Goal: Task Accomplishment & Management: Manage account settings

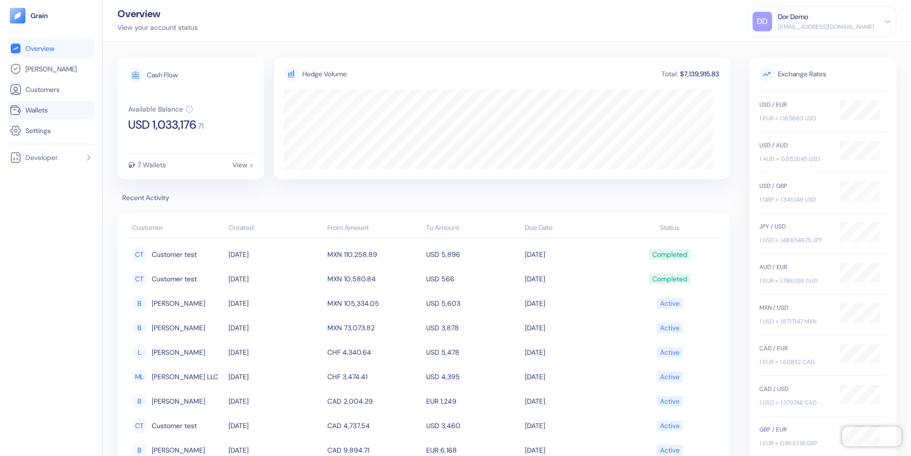
click at [46, 110] on span "Wallets" at bounding box center [36, 110] width 23 height 10
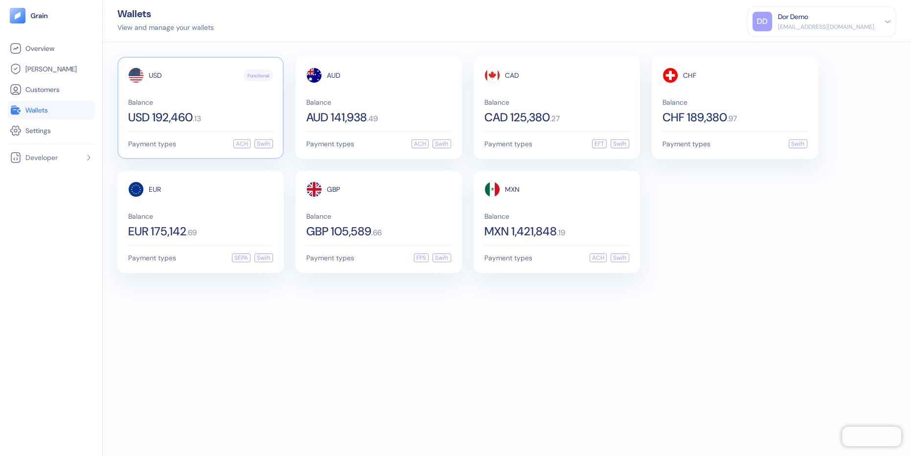
click at [206, 100] on span "Balance" at bounding box center [200, 102] width 145 height 7
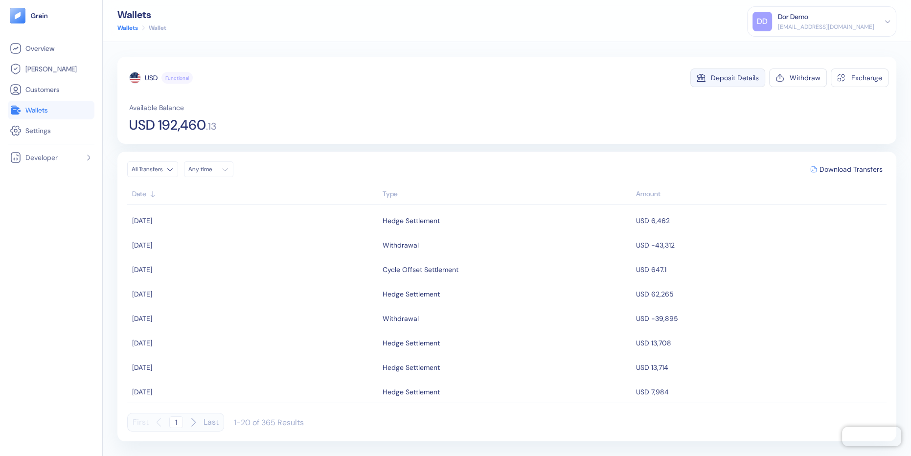
click at [730, 78] on div "Deposit Details" at bounding box center [735, 77] width 48 height 7
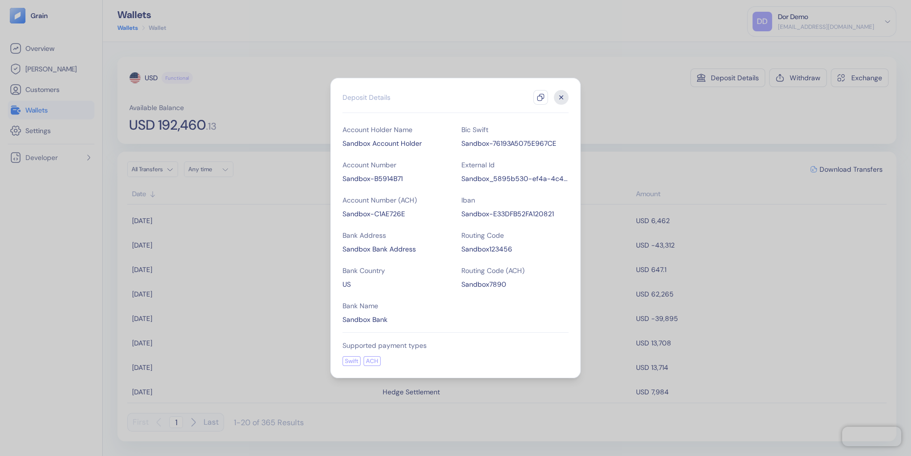
click at [564, 102] on icon "button" at bounding box center [561, 97] width 15 height 15
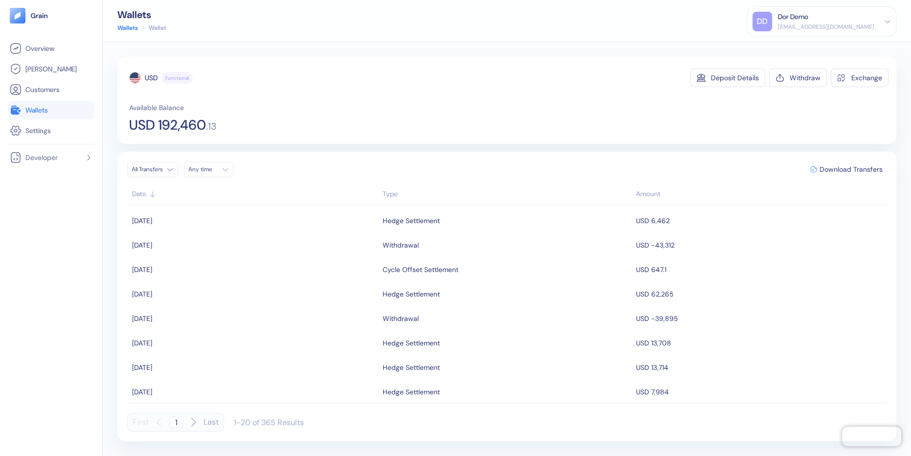
click at [772, 17] on div "DD" at bounding box center [762, 22] width 20 height 20
click at [787, 48] on div "Sign Out" at bounding box center [778, 49] width 27 height 10
click at [784, 48] on div "Sign Out" at bounding box center [821, 46] width 138 height 16
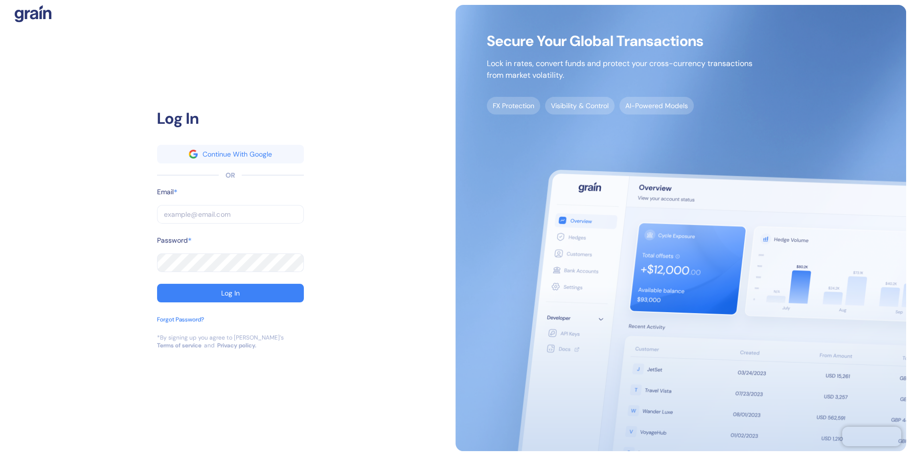
type input "[EMAIL_ADDRESS][DOMAIN_NAME]"
click at [173, 207] on input "[EMAIL_ADDRESS][DOMAIN_NAME]" at bounding box center [230, 214] width 147 height 19
click at [173, 212] on input "[EMAIL_ADDRESS][DOMAIN_NAME]" at bounding box center [230, 214] width 147 height 19
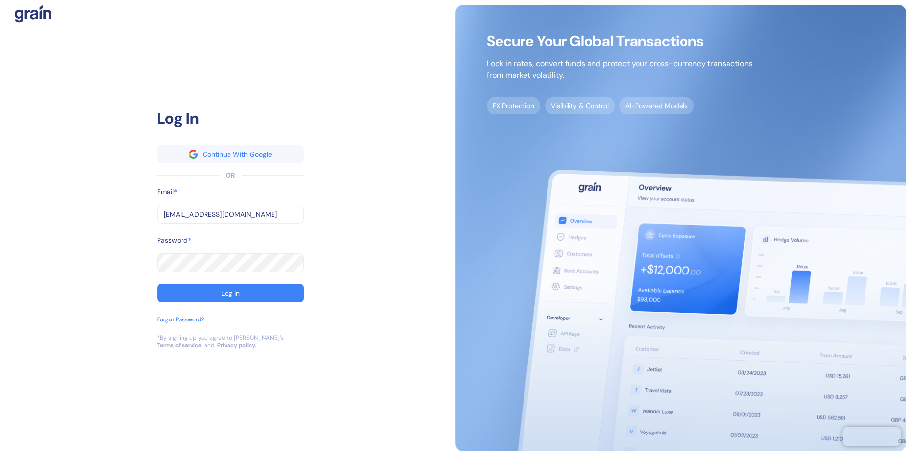
click at [173, 212] on input "[EMAIL_ADDRESS][DOMAIN_NAME]" at bounding box center [230, 214] width 147 height 19
type input "d"
type input "de"
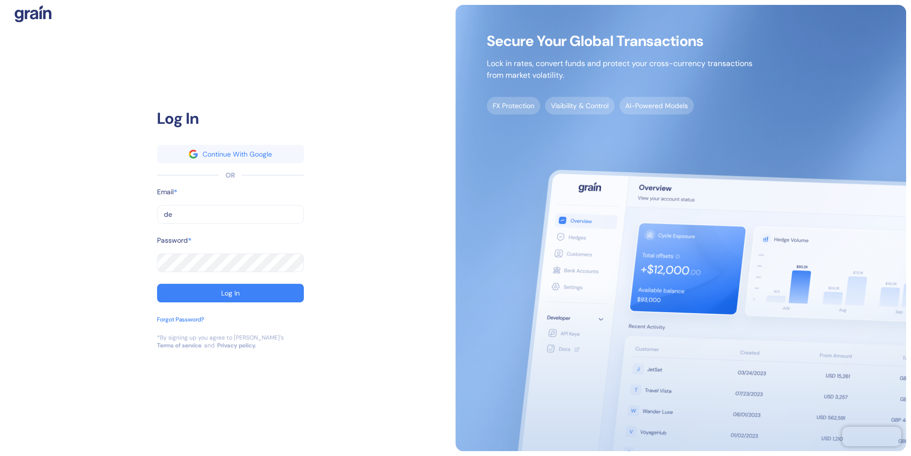
type input "dev"
type input "dev+"
type input "dev+m"
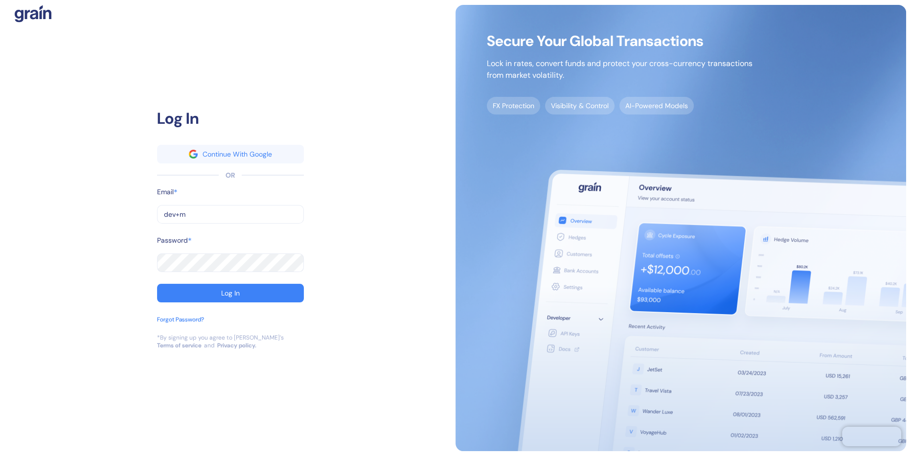
type input "dev+m"
type input "dev+mo"
type input "[EMAIL_ADDRESS][DOMAIN_NAME]"
